Goal: Navigation & Orientation: Understand site structure

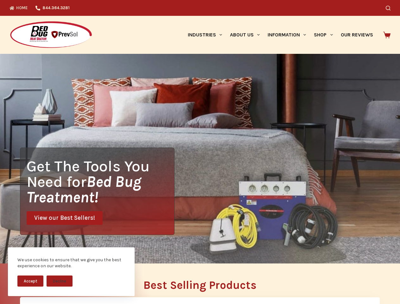
click at [200, 152] on div "Get The Tools You Need for Bed Bug Treatment! View our Best Sellers!" at bounding box center [200, 159] width 400 height 210
click at [30, 281] on button "Accept" at bounding box center [30, 280] width 26 height 11
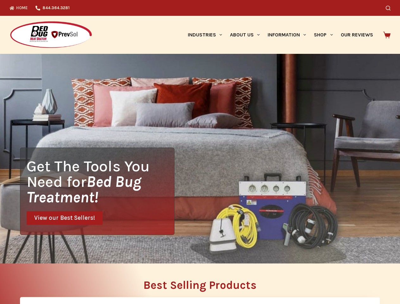
click at [60, 281] on button "Decline" at bounding box center [60, 285] width 26 height 11
click at [390, 8] on icon "Search" at bounding box center [388, 8] width 5 height 5
click at [207, 35] on link "Industries" at bounding box center [205, 35] width 42 height 38
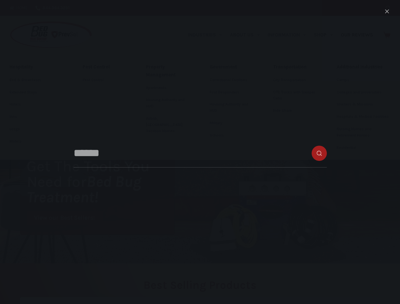
click at [247, 35] on link "About Us" at bounding box center [245, 35] width 38 height 38
click at [289, 35] on link "Information" at bounding box center [287, 35] width 46 height 38
click at [326, 35] on link "Shop" at bounding box center [323, 35] width 27 height 38
